Goal: Entertainment & Leisure: Consume media (video, audio)

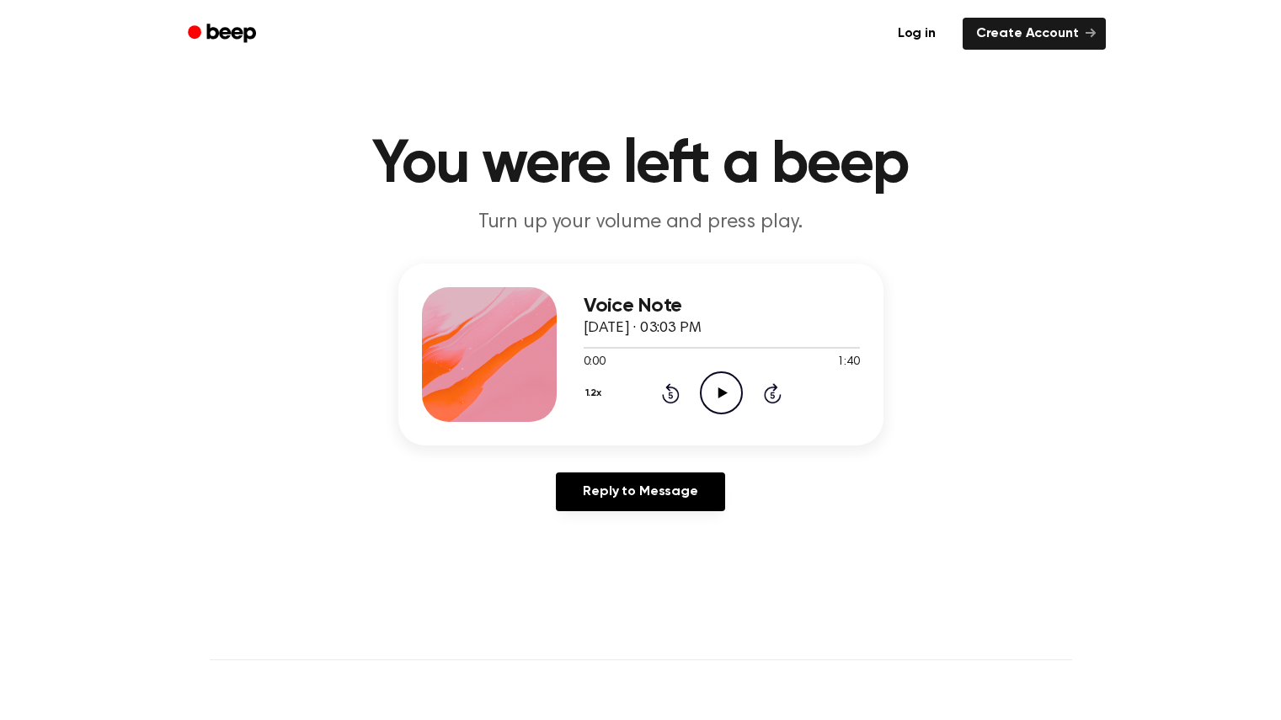
click at [720, 386] on icon "Play Audio" at bounding box center [721, 392] width 43 height 43
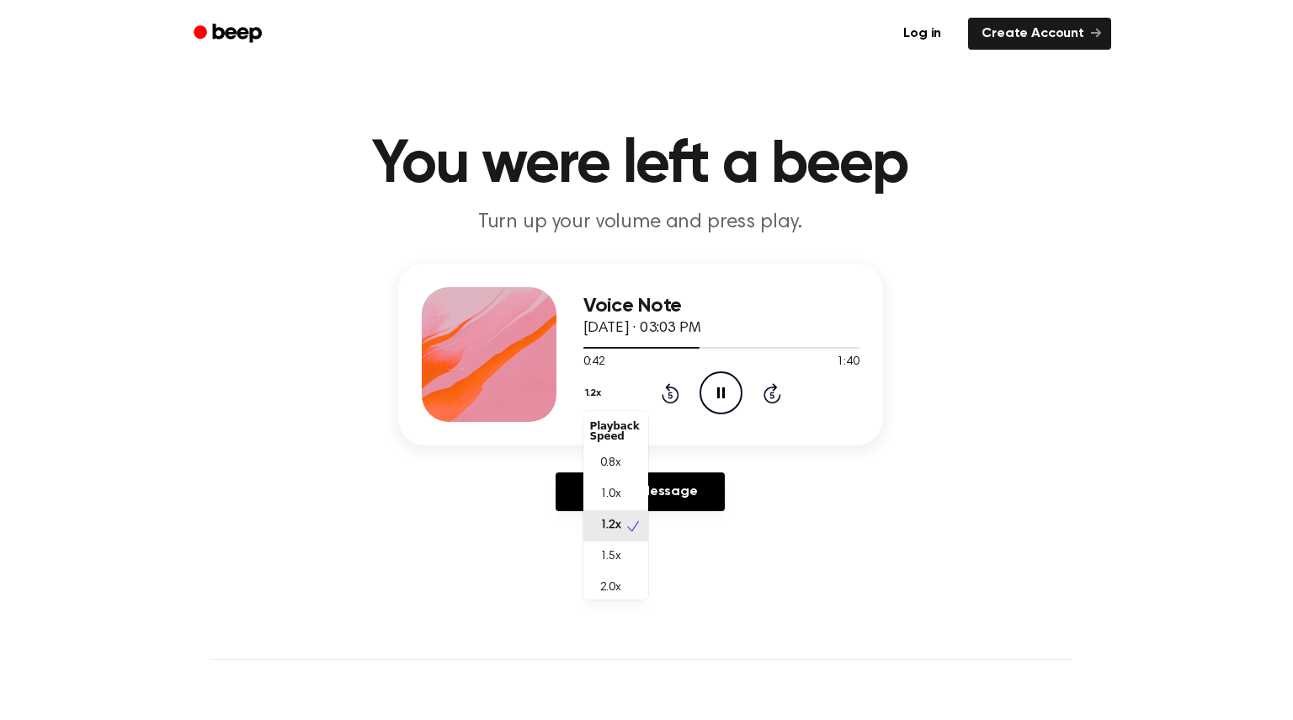
click at [584, 397] on button "1.2x" at bounding box center [595, 393] width 24 height 29
click at [618, 544] on div "1.5x" at bounding box center [615, 556] width 65 height 31
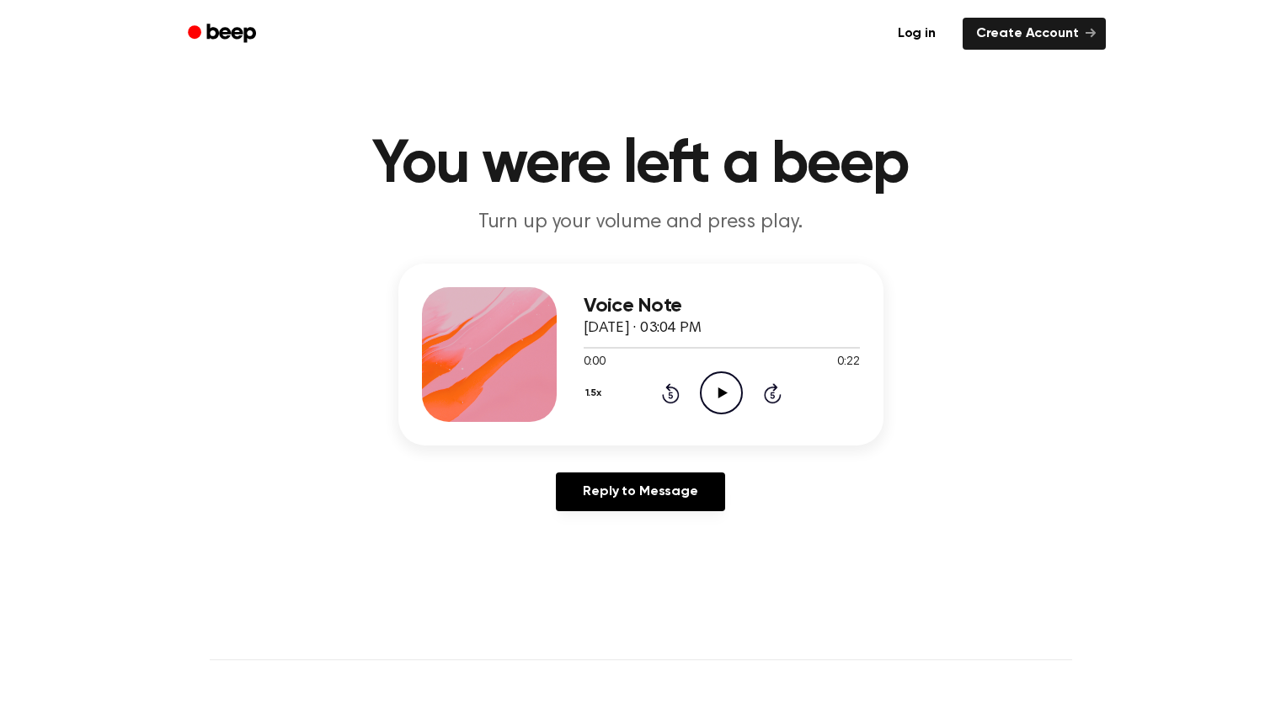
click at [719, 381] on icon "Play Audio" at bounding box center [721, 392] width 43 height 43
click at [705, 402] on icon "Play Audio" at bounding box center [721, 392] width 43 height 43
click at [722, 389] on icon "Play Audio" at bounding box center [721, 392] width 43 height 43
